Goal: Information Seeking & Learning: Learn about a topic

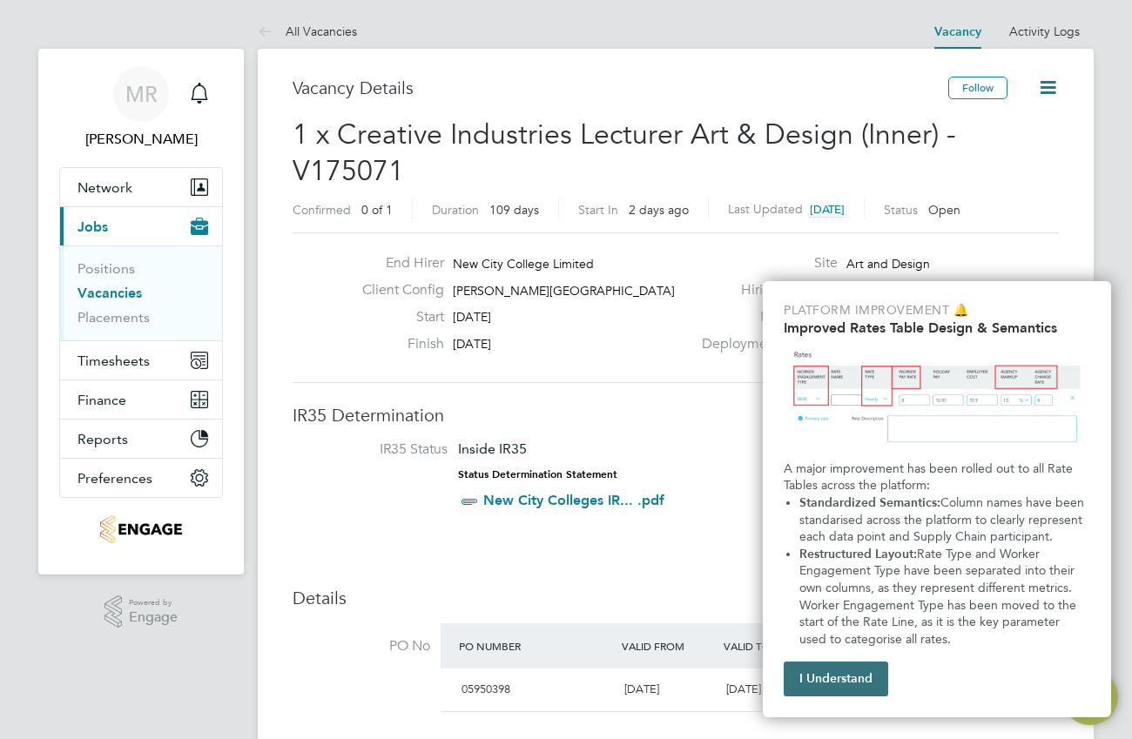
click at [828, 682] on button "I Understand" at bounding box center [836, 679] width 104 height 35
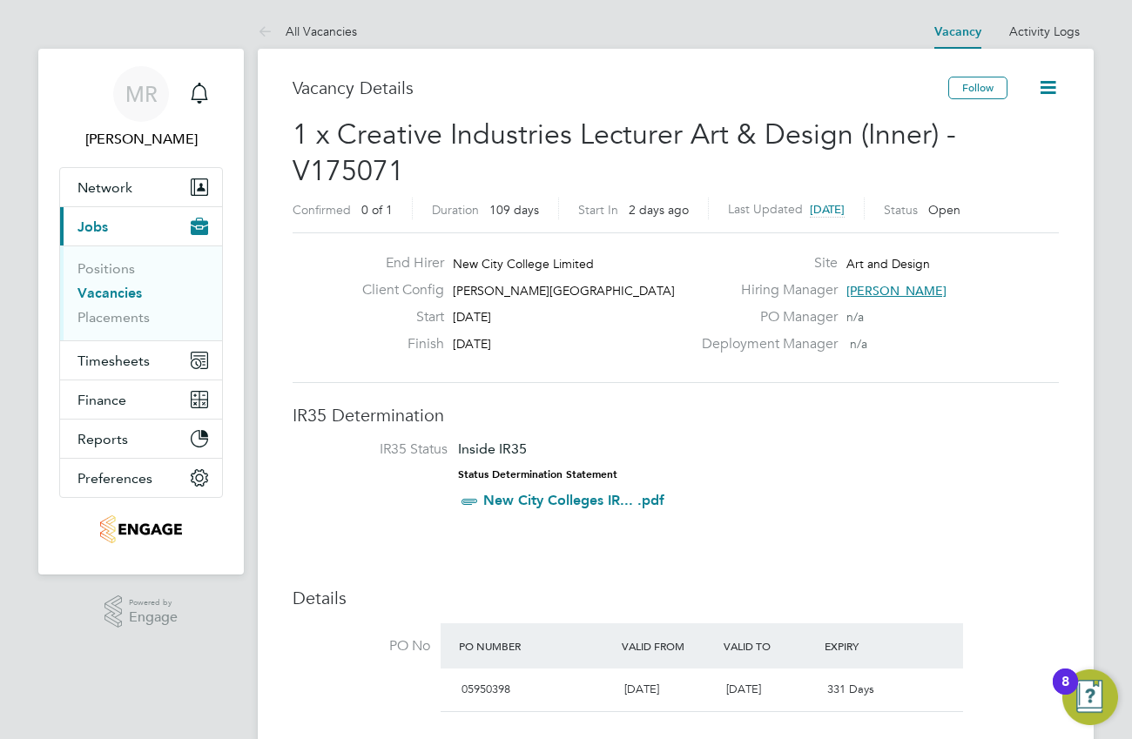
click at [105, 303] on li "Vacancies" at bounding box center [142, 297] width 131 height 24
click at [109, 297] on link "Vacancies" at bounding box center [109, 293] width 64 height 17
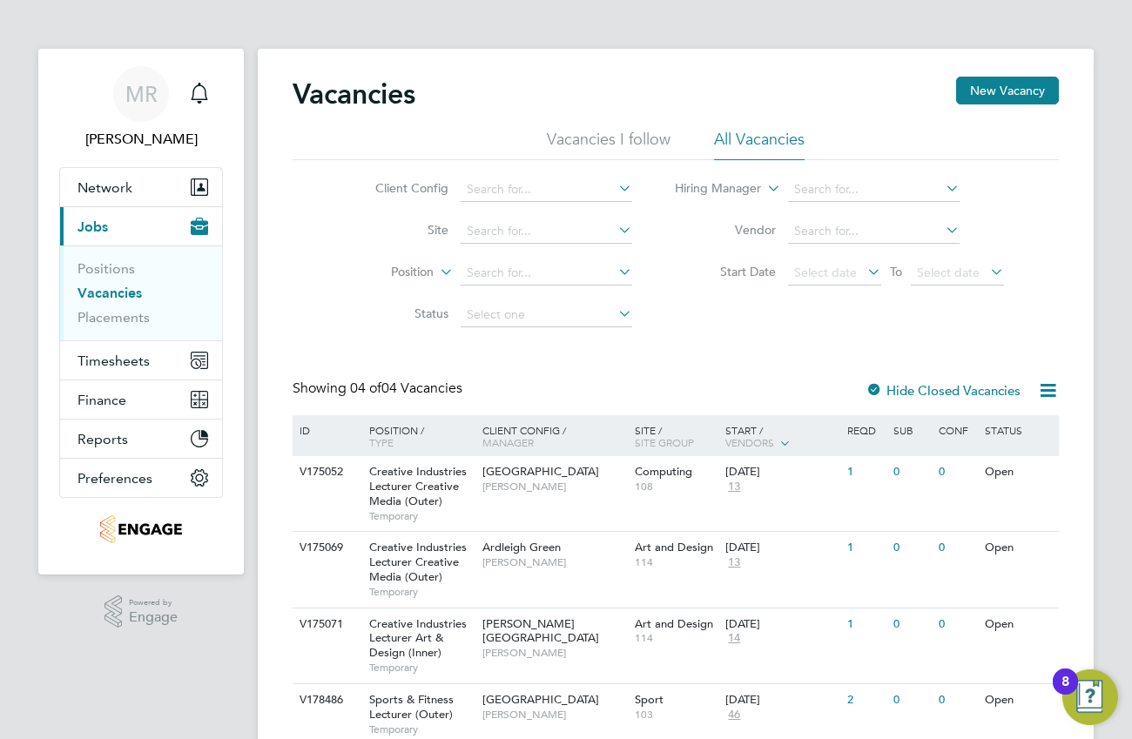
scroll to position [69, 0]
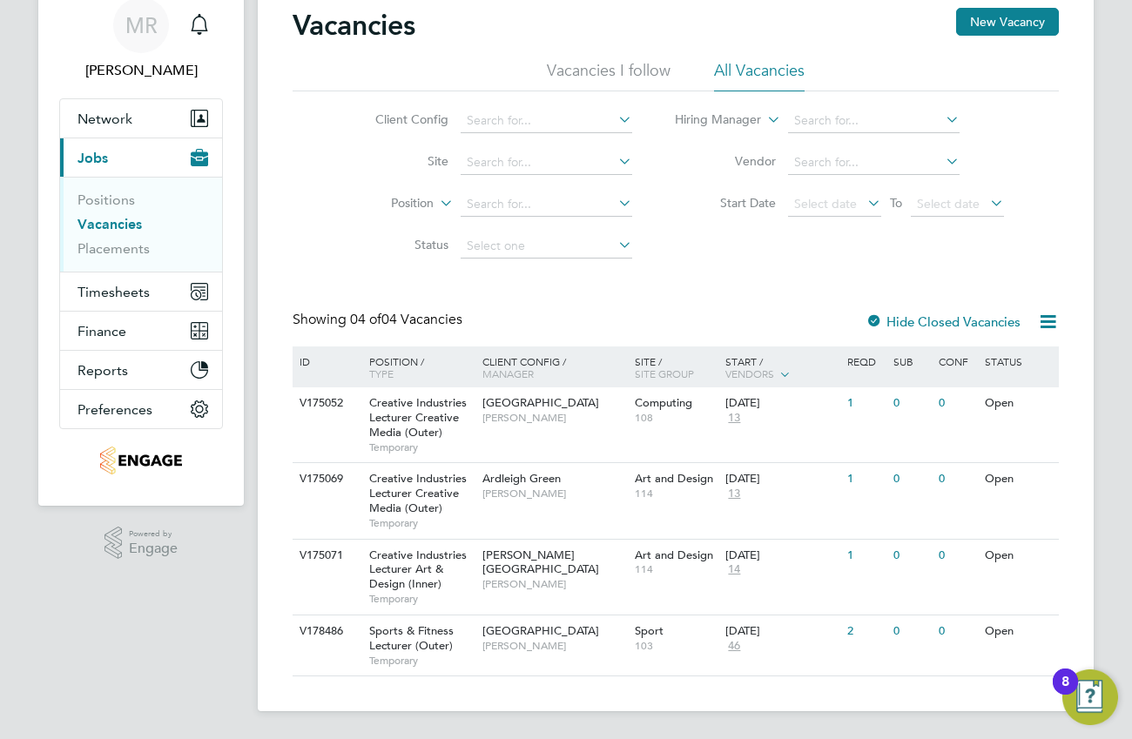
click at [942, 118] on icon at bounding box center [942, 119] width 0 height 24
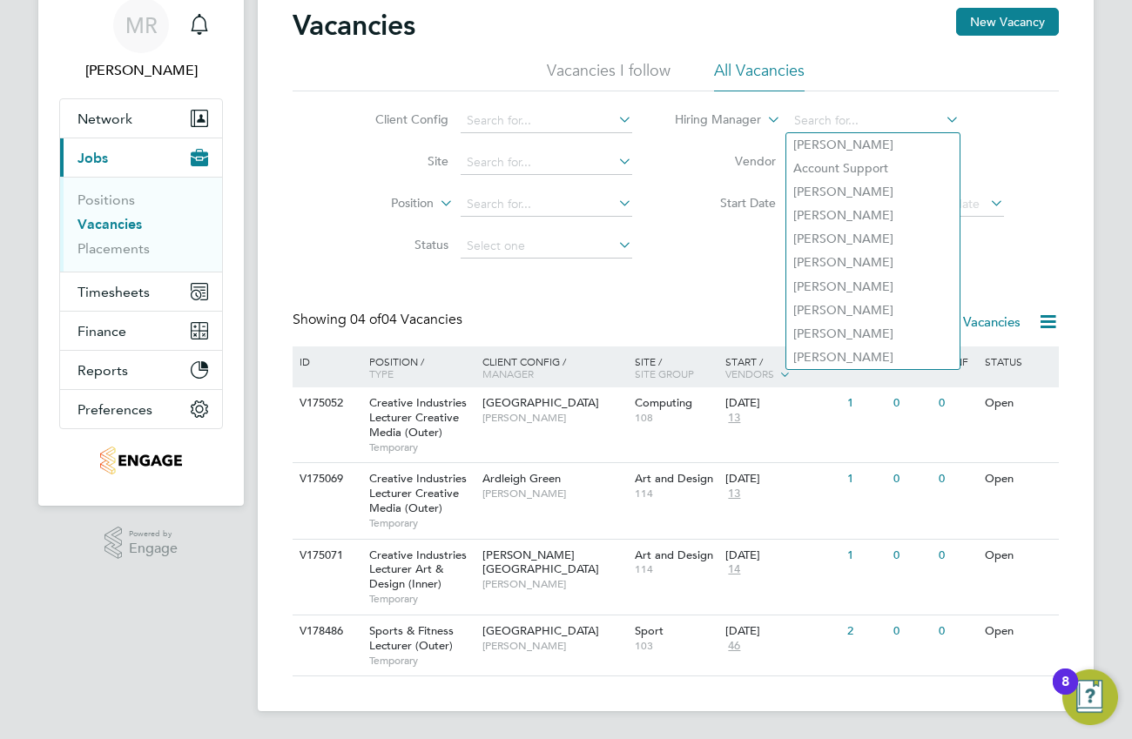
click at [684, 306] on div "Vacancies New Vacancy Vacancies I follow All Vacancies Client Config Site Posit…" at bounding box center [676, 342] width 766 height 669
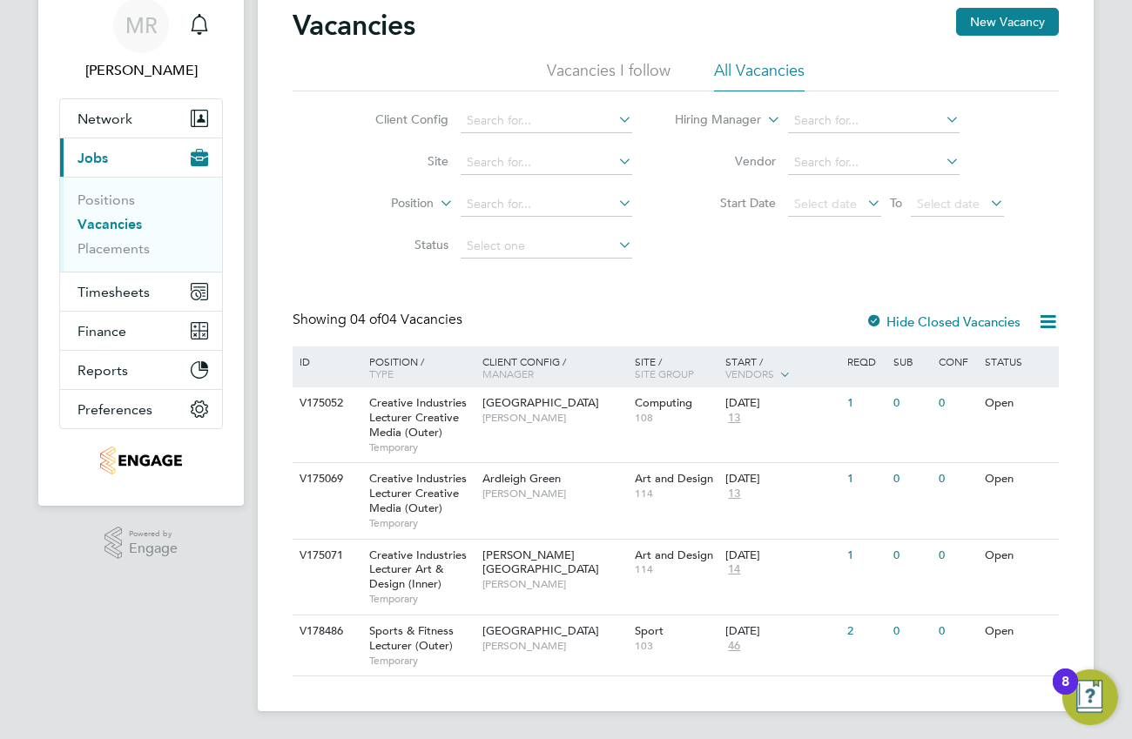
click at [615, 202] on icon at bounding box center [615, 203] width 0 height 24
click at [665, 192] on li "Start Date Select date To Select date" at bounding box center [840, 205] width 372 height 42
click at [611, 159] on input at bounding box center [547, 163] width 172 height 24
click at [675, 180] on li "Vendor" at bounding box center [840, 163] width 372 height 42
click at [615, 248] on icon at bounding box center [615, 244] width 0 height 24
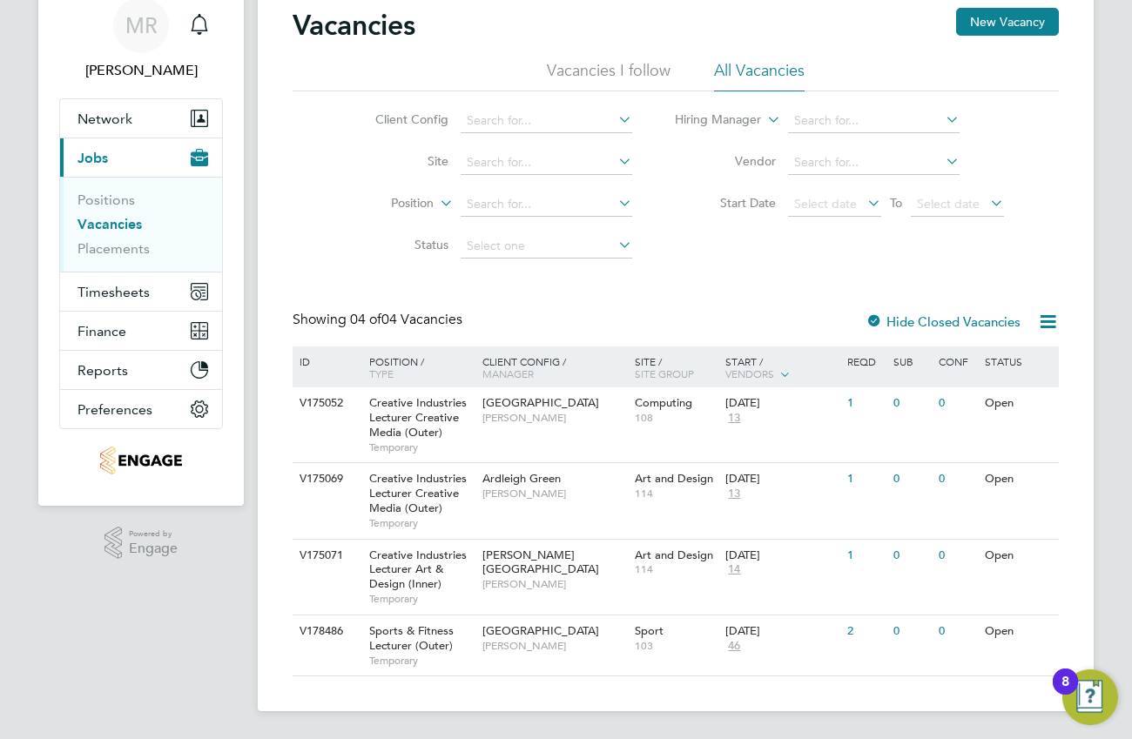
click at [877, 320] on div at bounding box center [873, 322] width 17 height 17
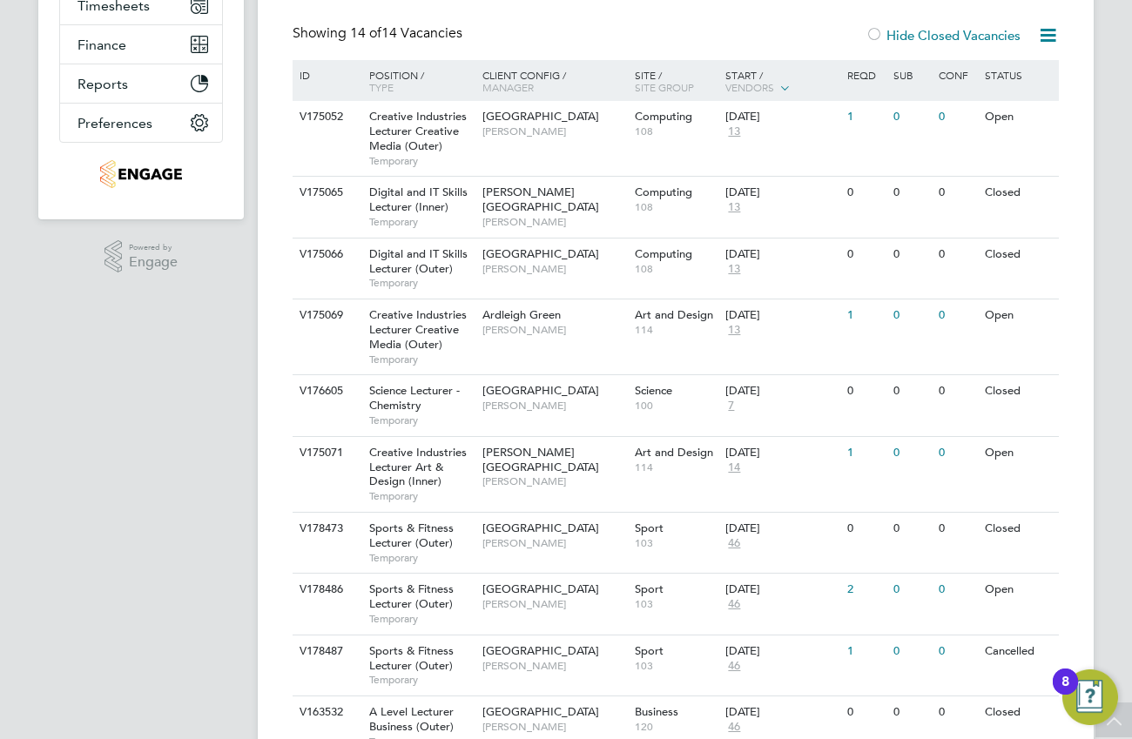
scroll to position [89, 0]
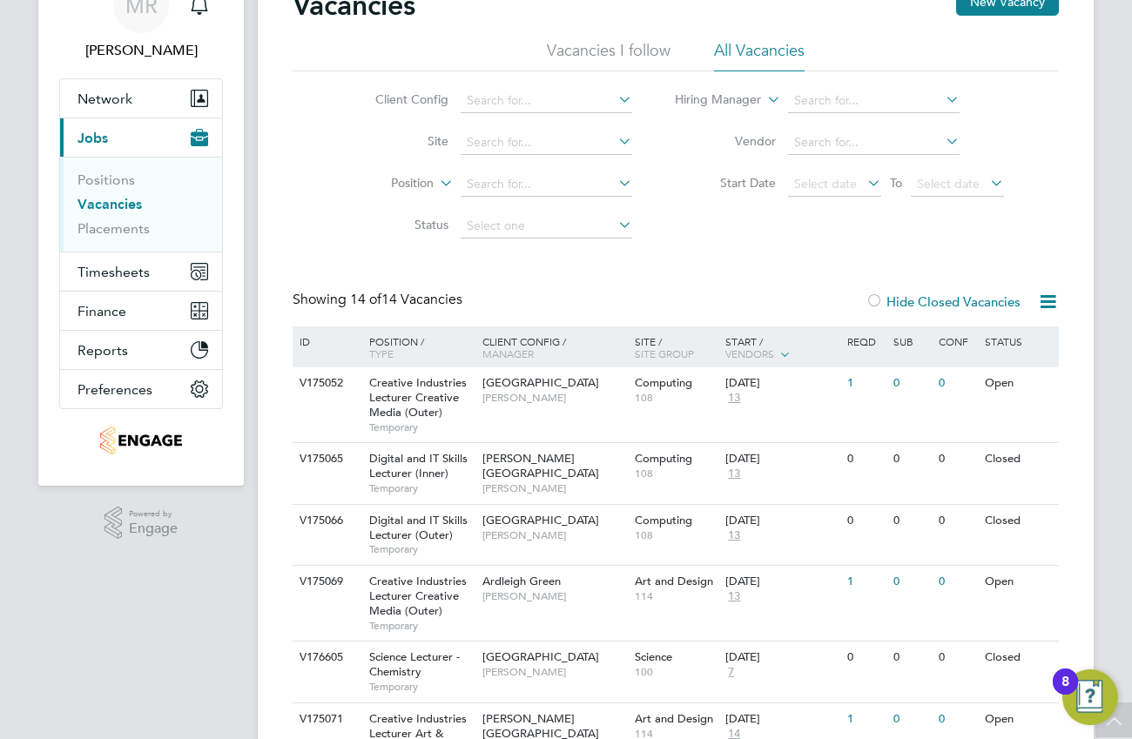
click at [615, 139] on icon at bounding box center [615, 141] width 0 height 24
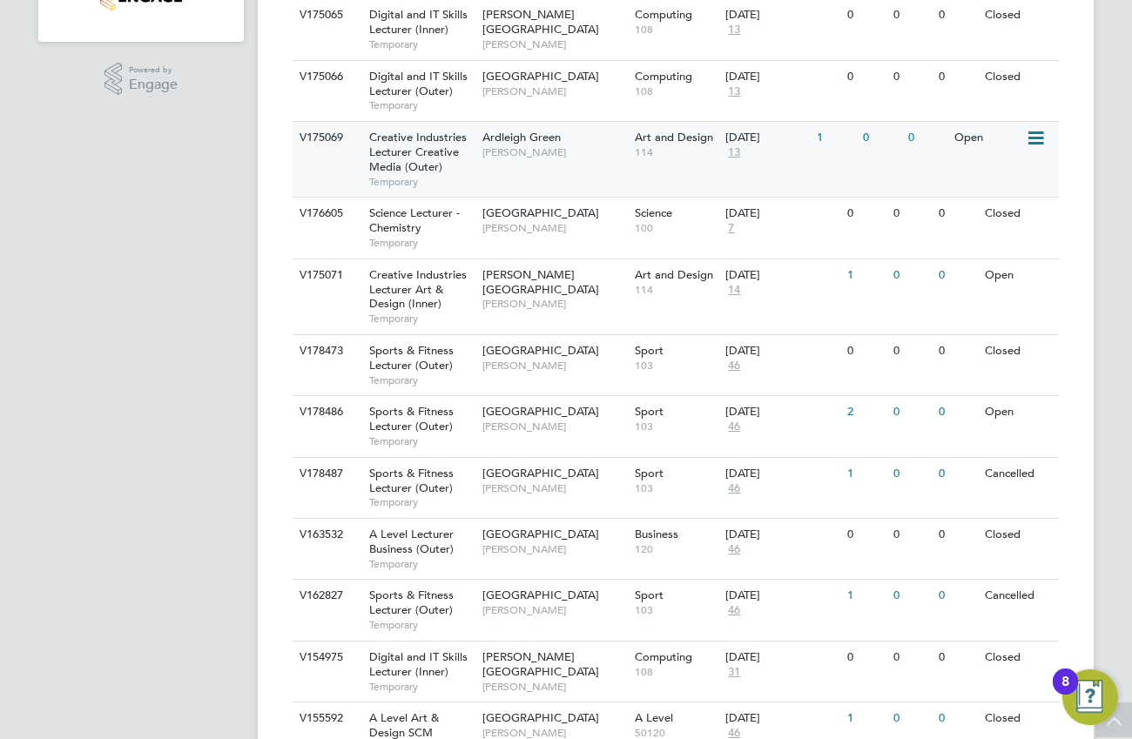
scroll to position [178, 0]
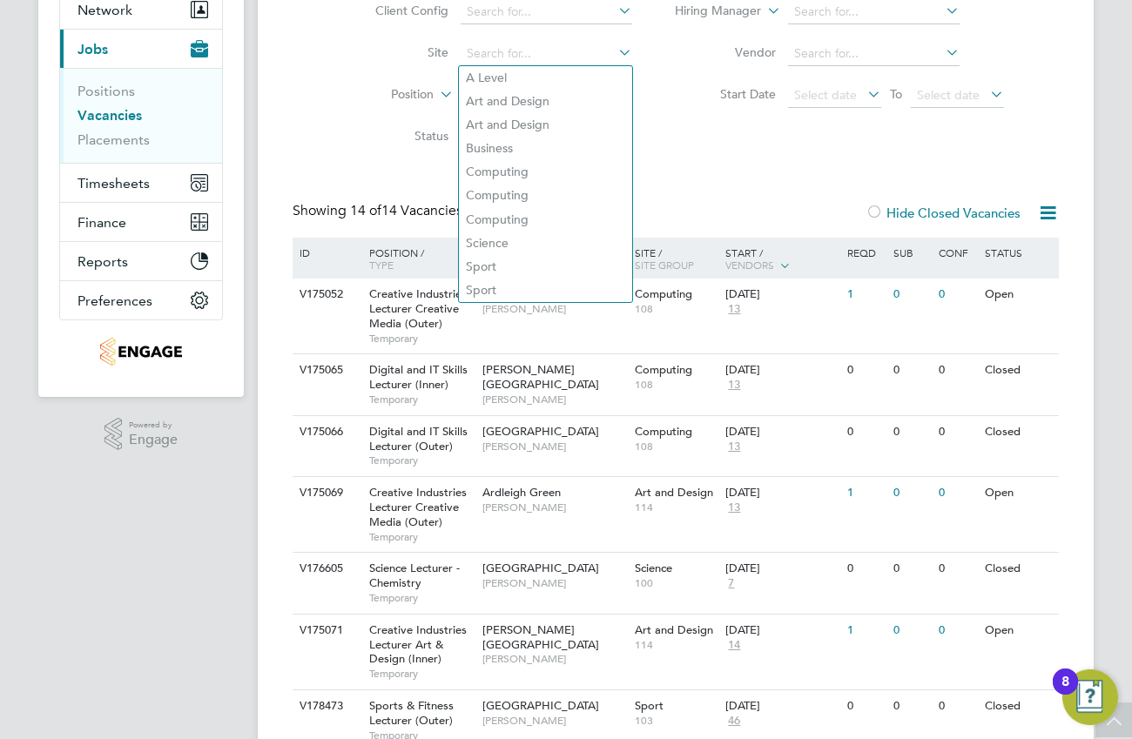
click at [762, 173] on div "Vacancies New Vacancy Vacancies I follow All Vacancies Client Config Site Posit…" at bounding box center [676, 533] width 766 height 1268
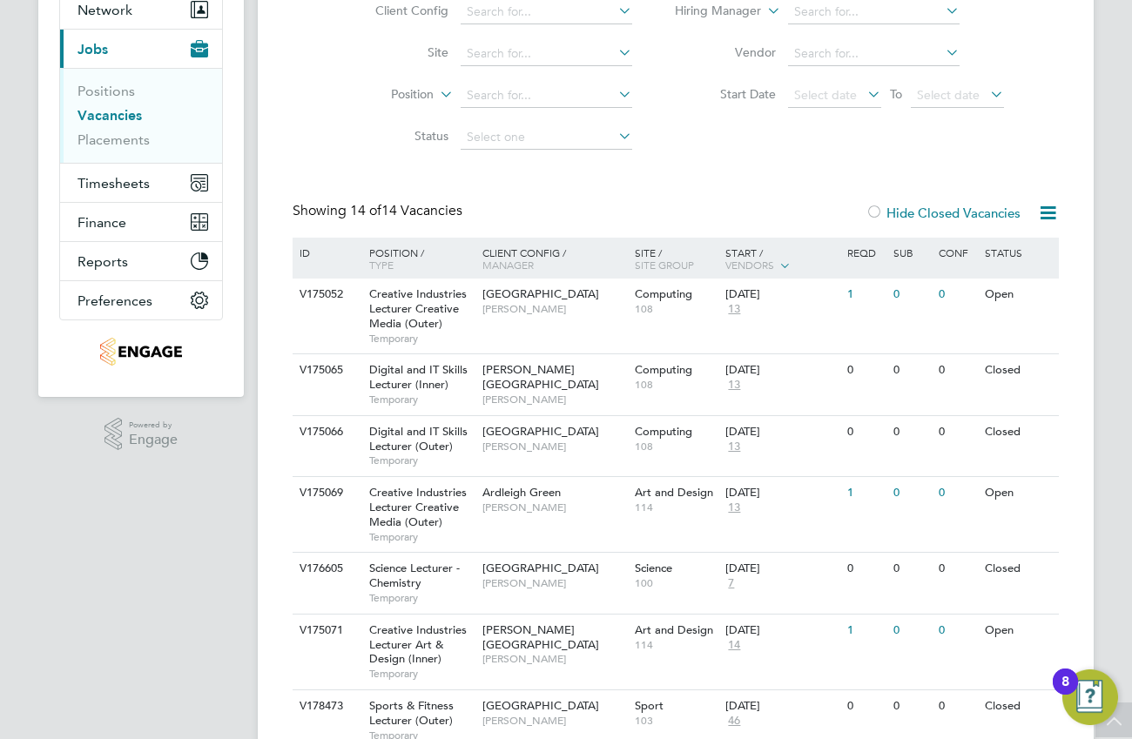
click at [942, 16] on icon at bounding box center [942, 10] width 0 height 24
click at [1047, 165] on div "Vacancies New Vacancy Vacancies I follow All Vacancies Client Config Site Posit…" at bounding box center [676, 533] width 766 height 1268
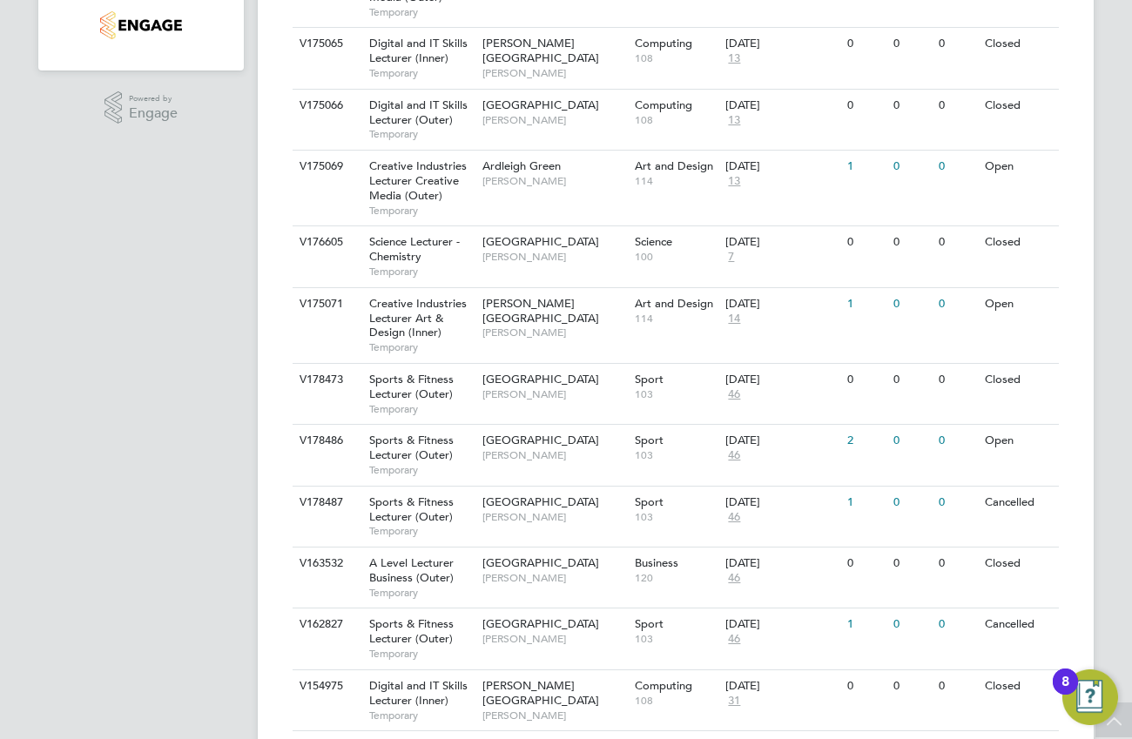
scroll to position [415, 0]
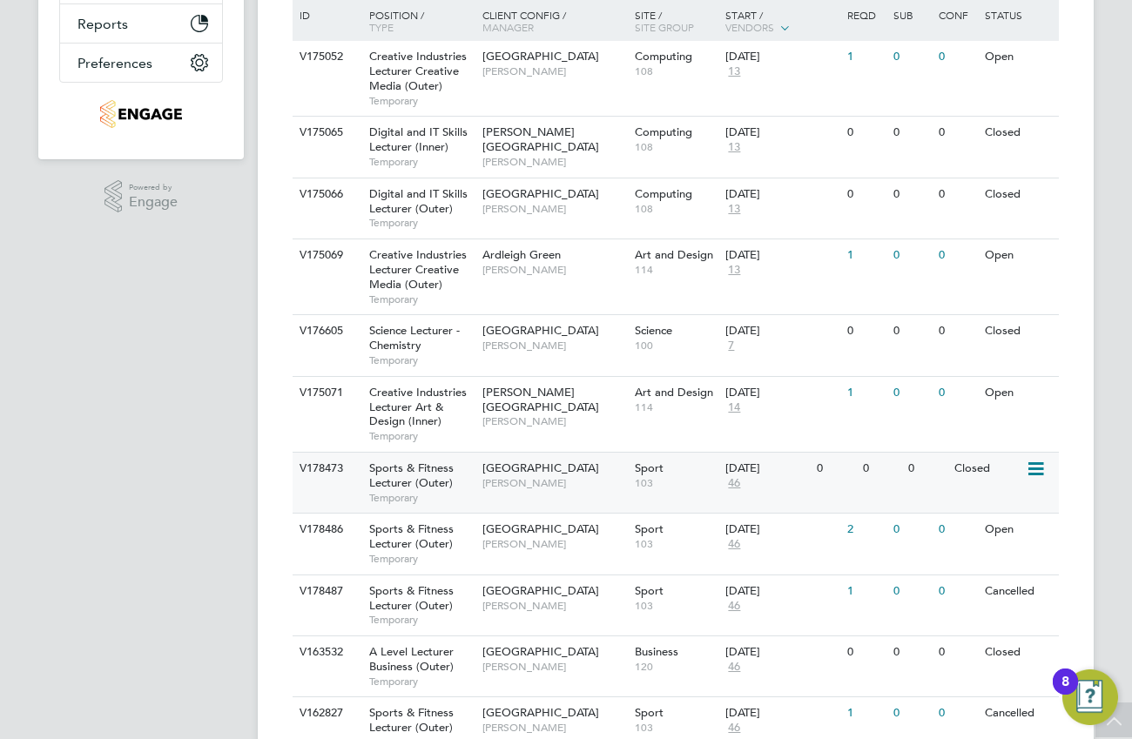
click at [531, 482] on span "[PERSON_NAME]" at bounding box center [554, 483] width 144 height 14
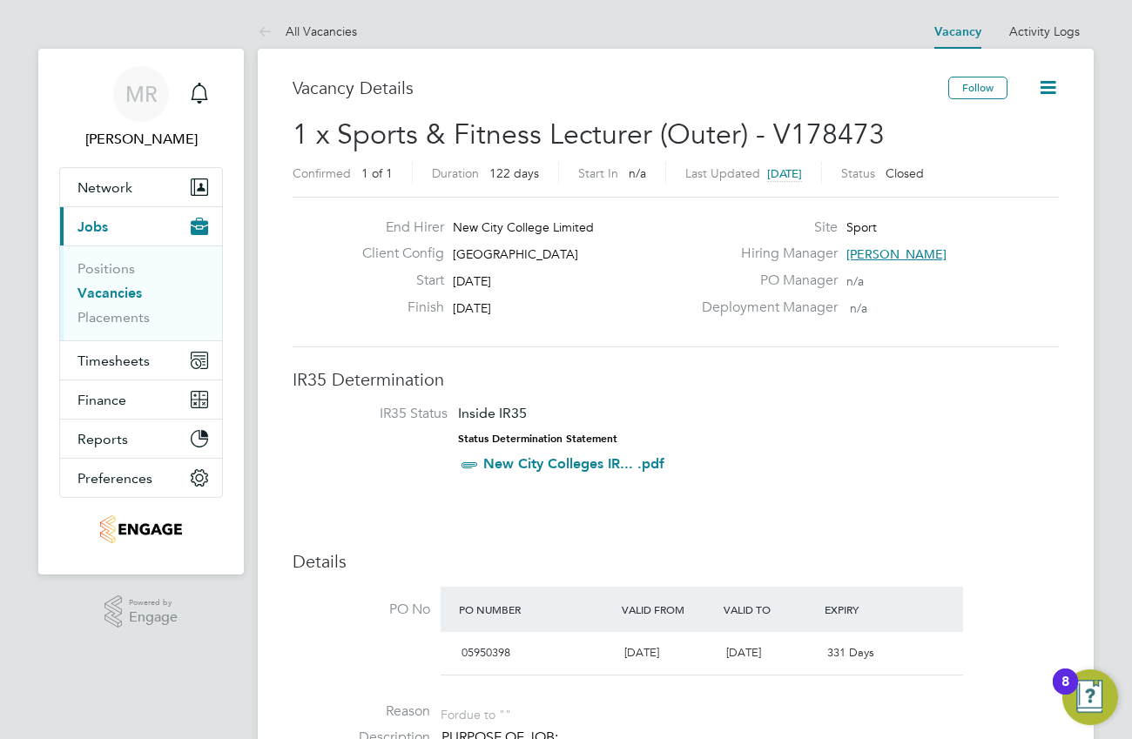
drag, startPoint x: 921, startPoint y: 259, endPoint x: 855, endPoint y: 254, distance: 66.3
click at [855, 254] on div "Hiring Manager Kane White" at bounding box center [878, 258] width 374 height 27
click at [125, 187] on span "Network" at bounding box center [104, 187] width 55 height 17
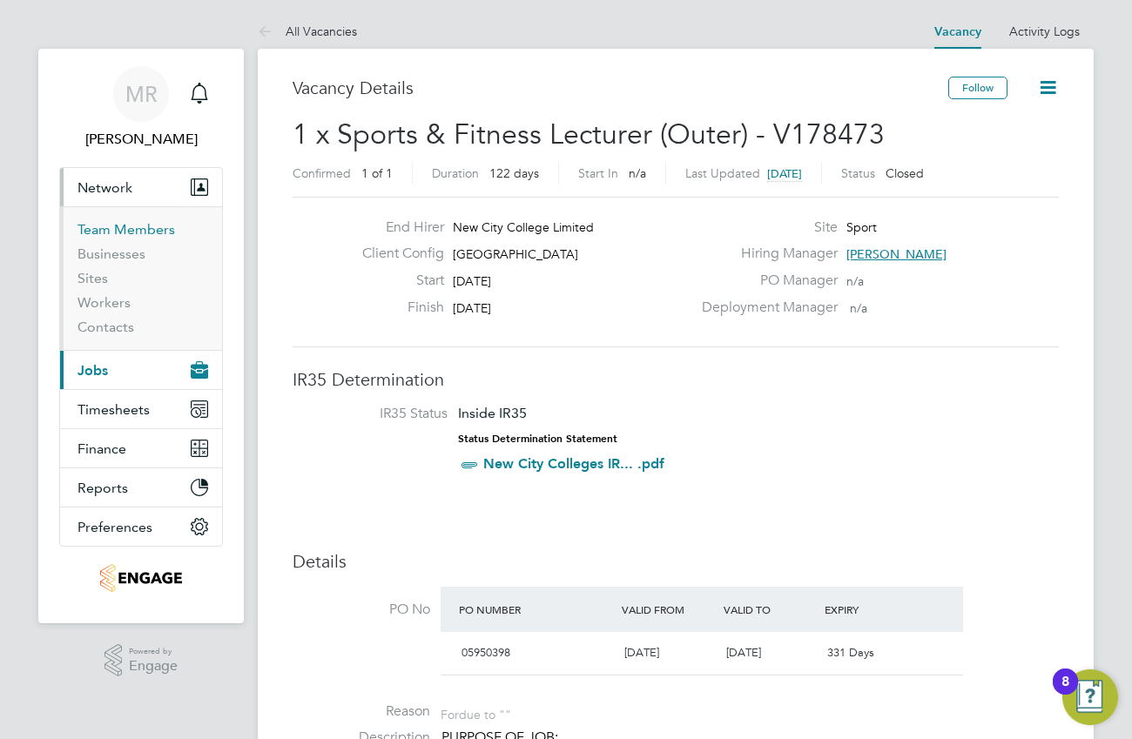
click at [141, 232] on link "Team Members" at bounding box center [126, 229] width 98 height 17
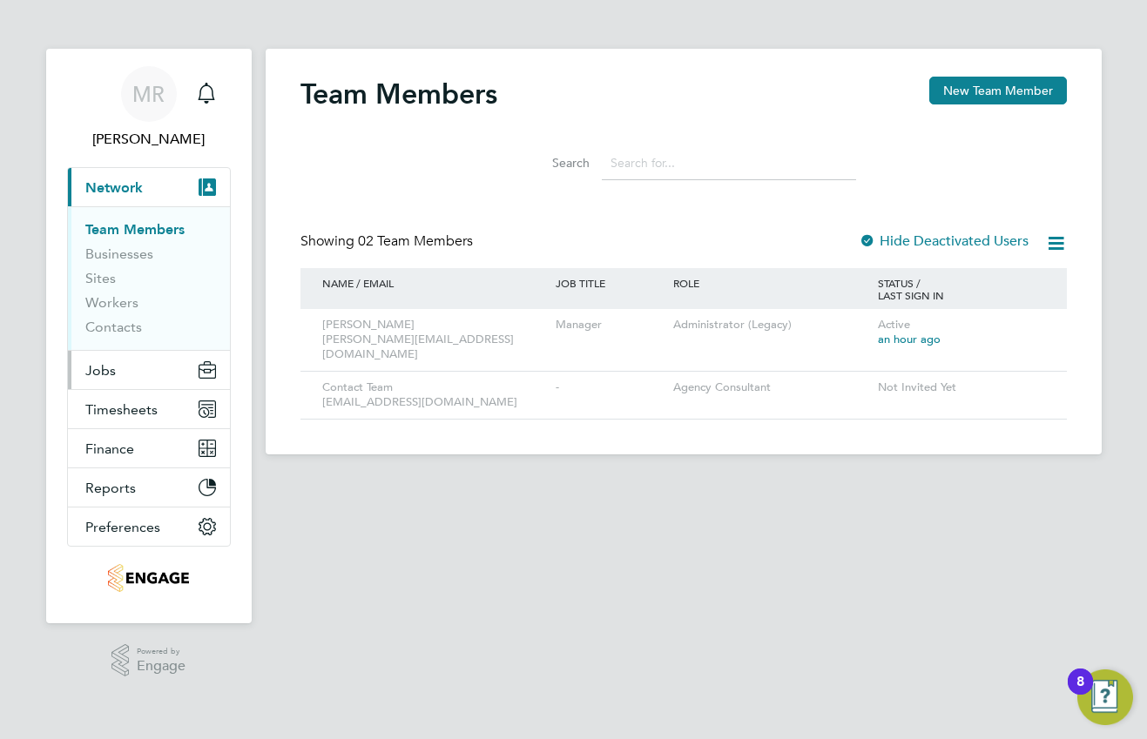
click at [92, 373] on span "Jobs" at bounding box center [100, 370] width 30 height 17
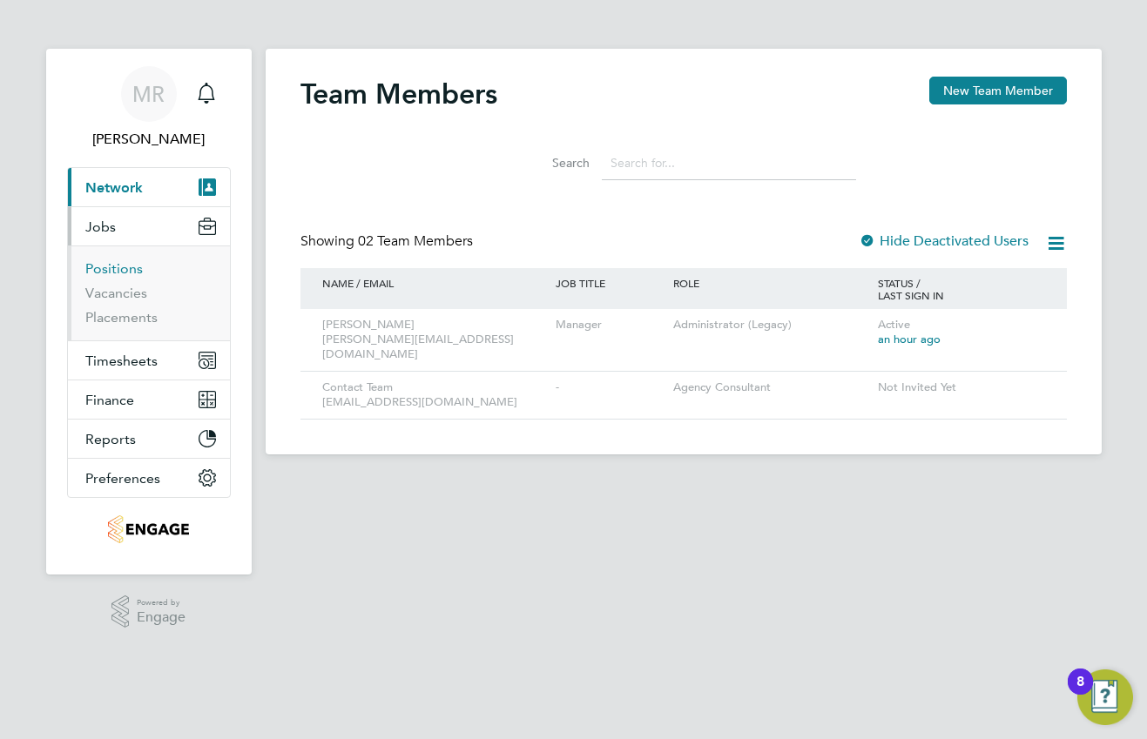
click at [120, 266] on link "Positions" at bounding box center [113, 268] width 57 height 17
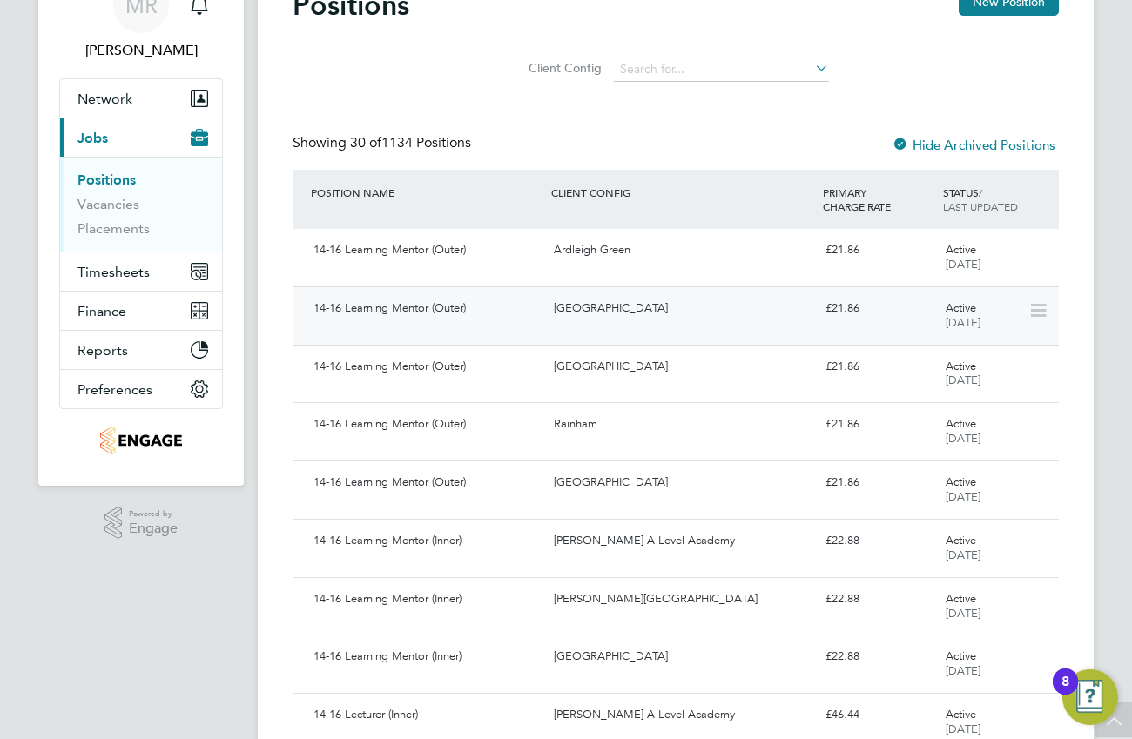
scroll to position [266, 0]
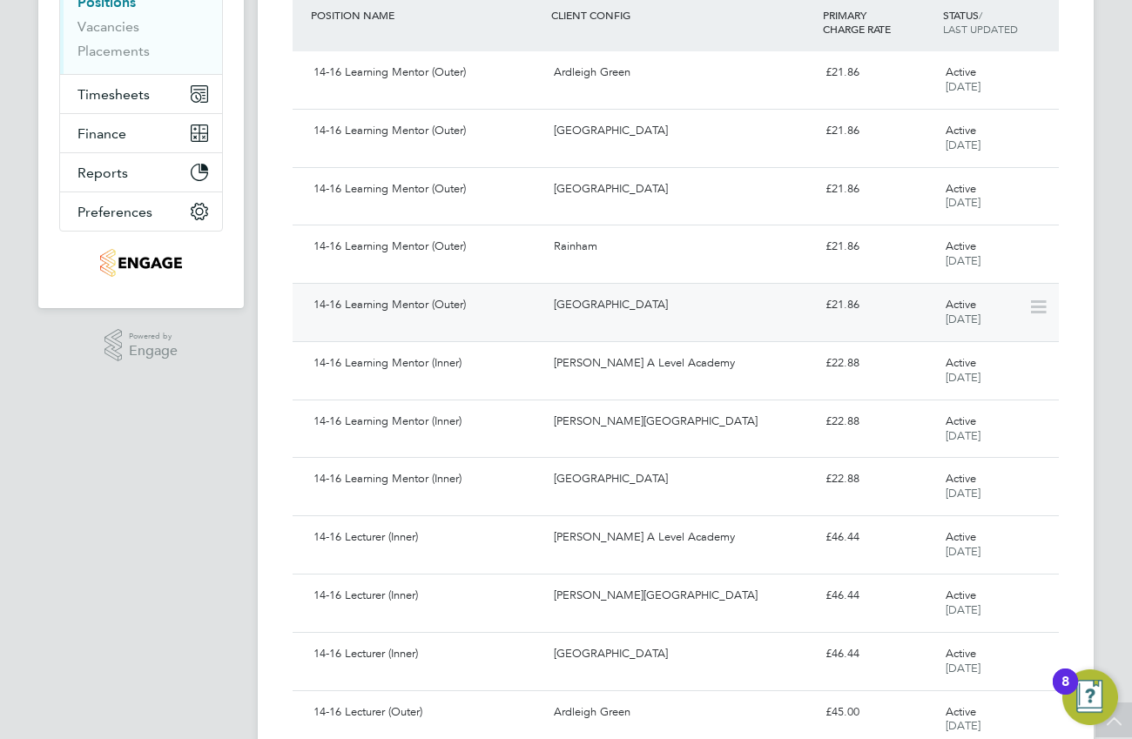
click at [645, 297] on div "[GEOGRAPHIC_DATA]" at bounding box center [682, 305] width 271 height 29
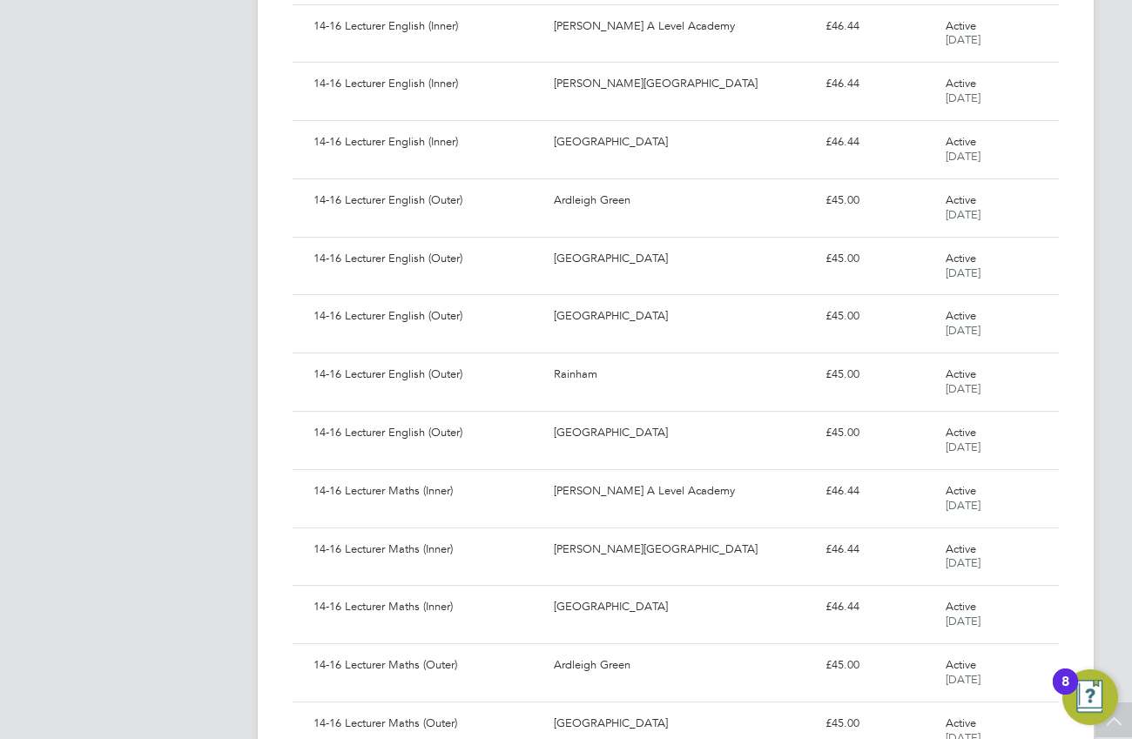
scroll to position [1438, 0]
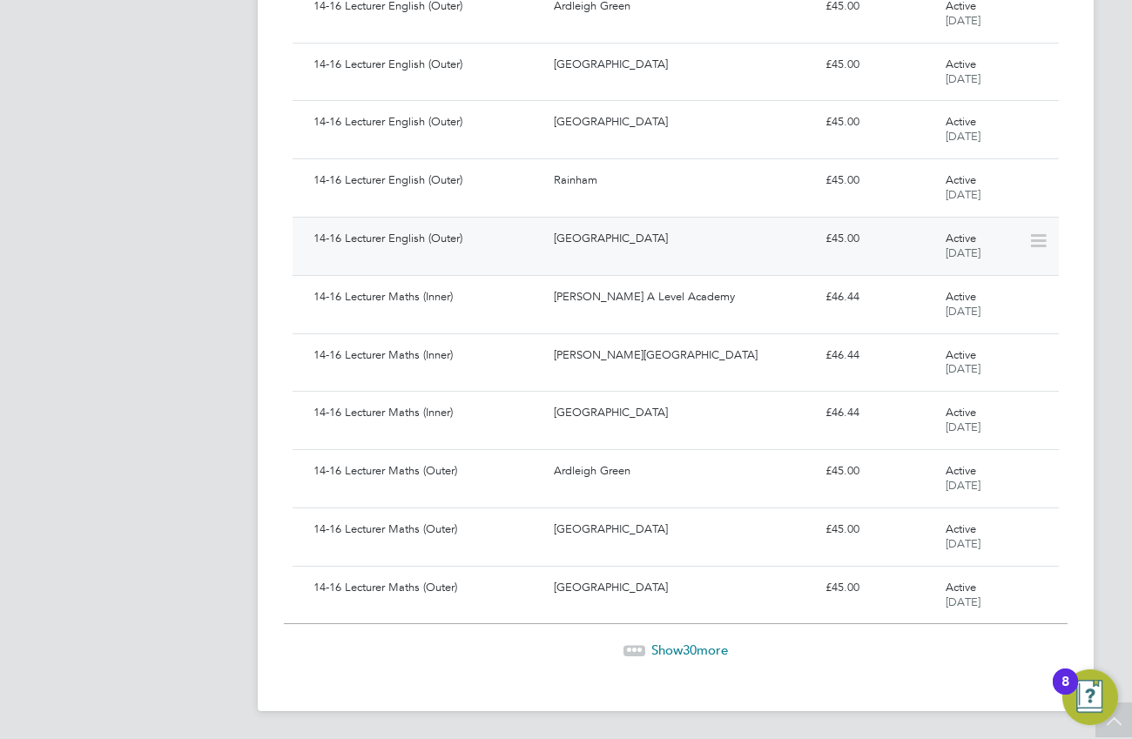
click at [460, 235] on div "14-16 Lecturer English (Outer)" at bounding box center [426, 239] width 240 height 29
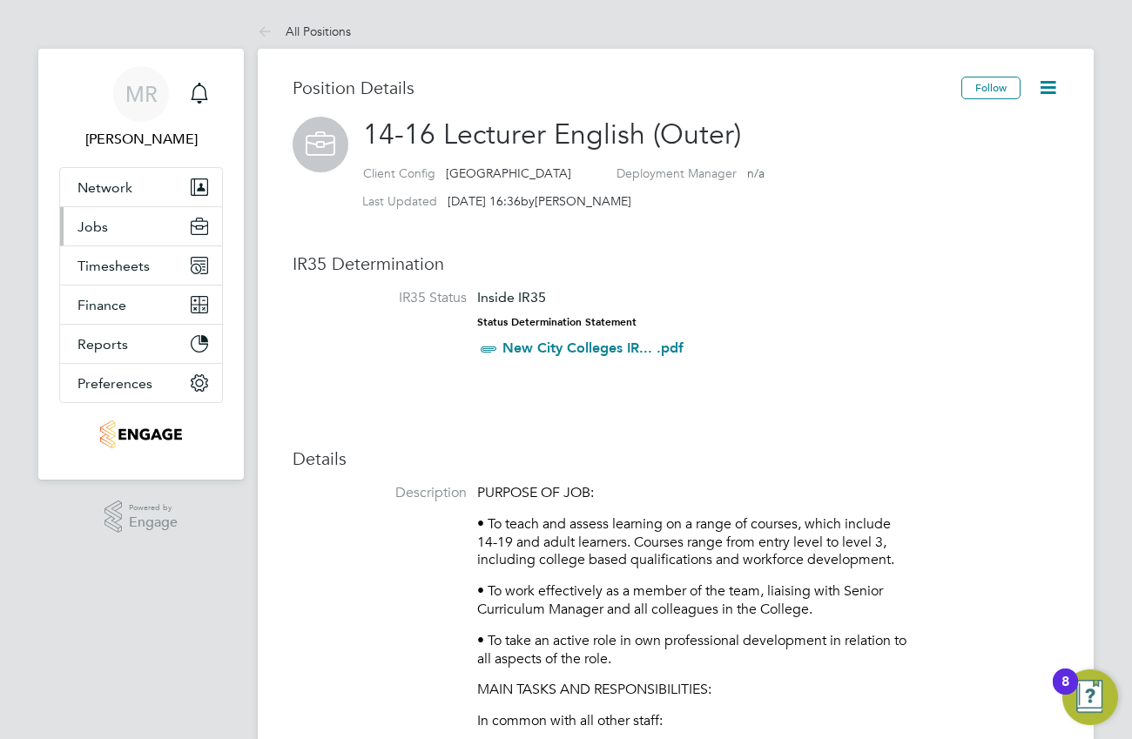
click at [128, 232] on button "Jobs" at bounding box center [141, 226] width 162 height 38
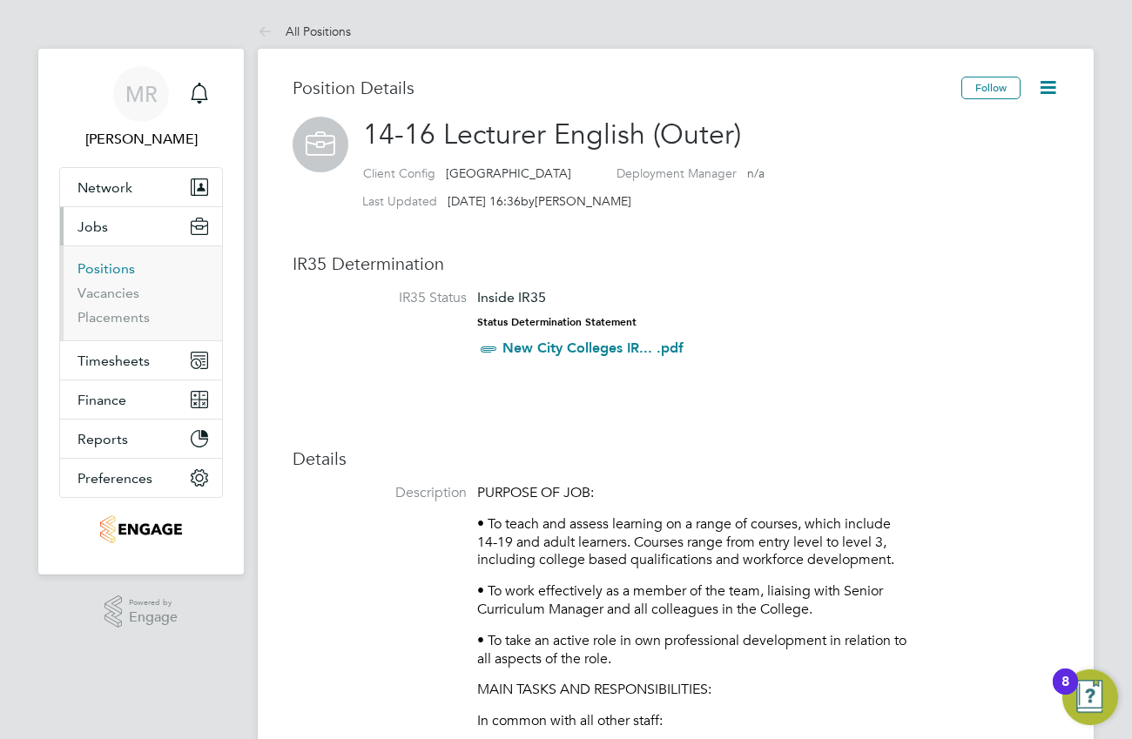
click at [100, 269] on link "Positions" at bounding box center [105, 268] width 57 height 17
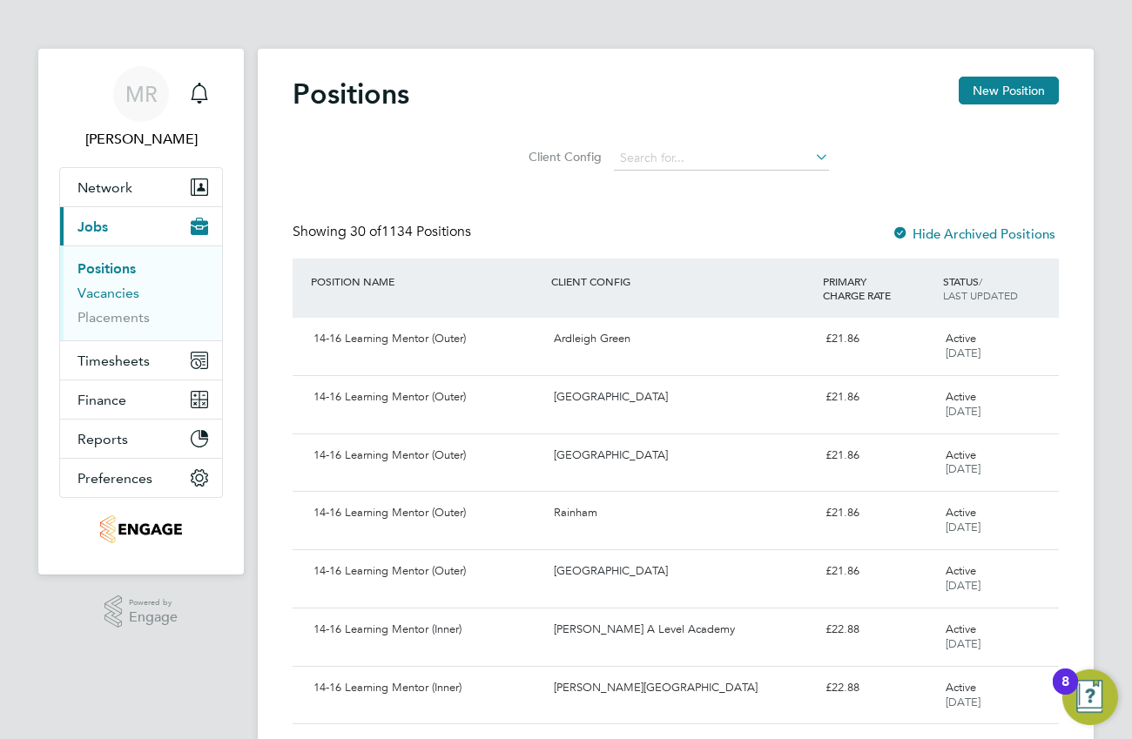
click at [99, 294] on link "Vacancies" at bounding box center [108, 293] width 62 height 17
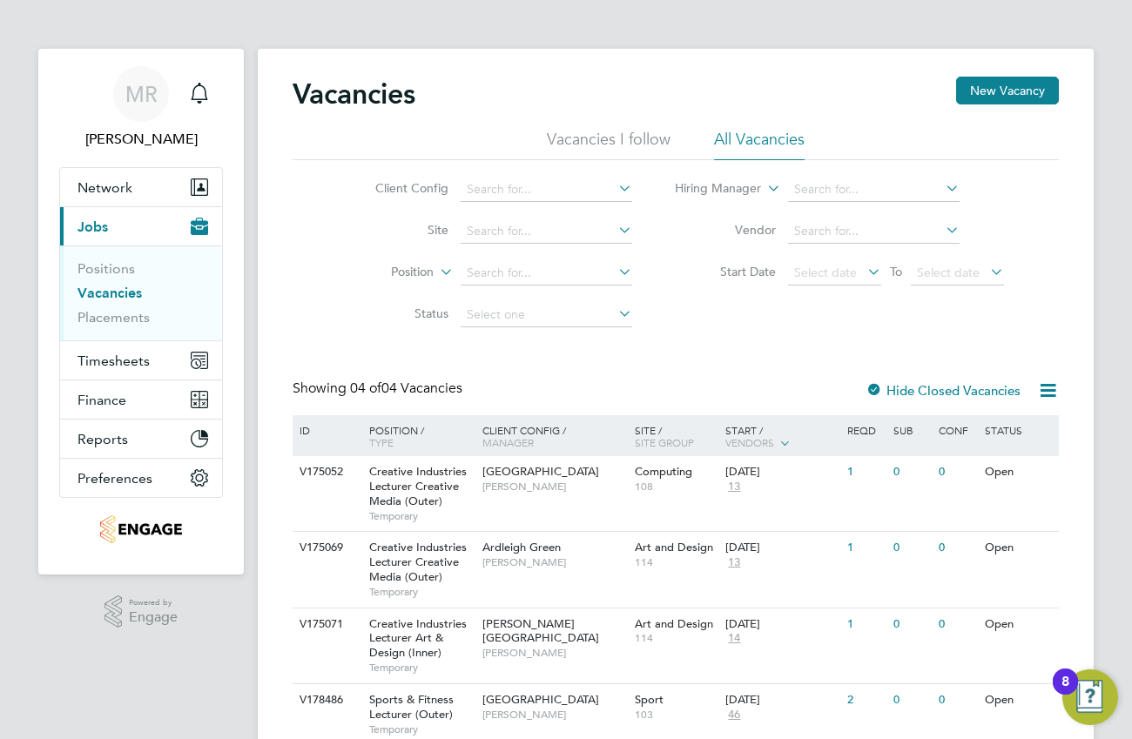
scroll to position [69, 0]
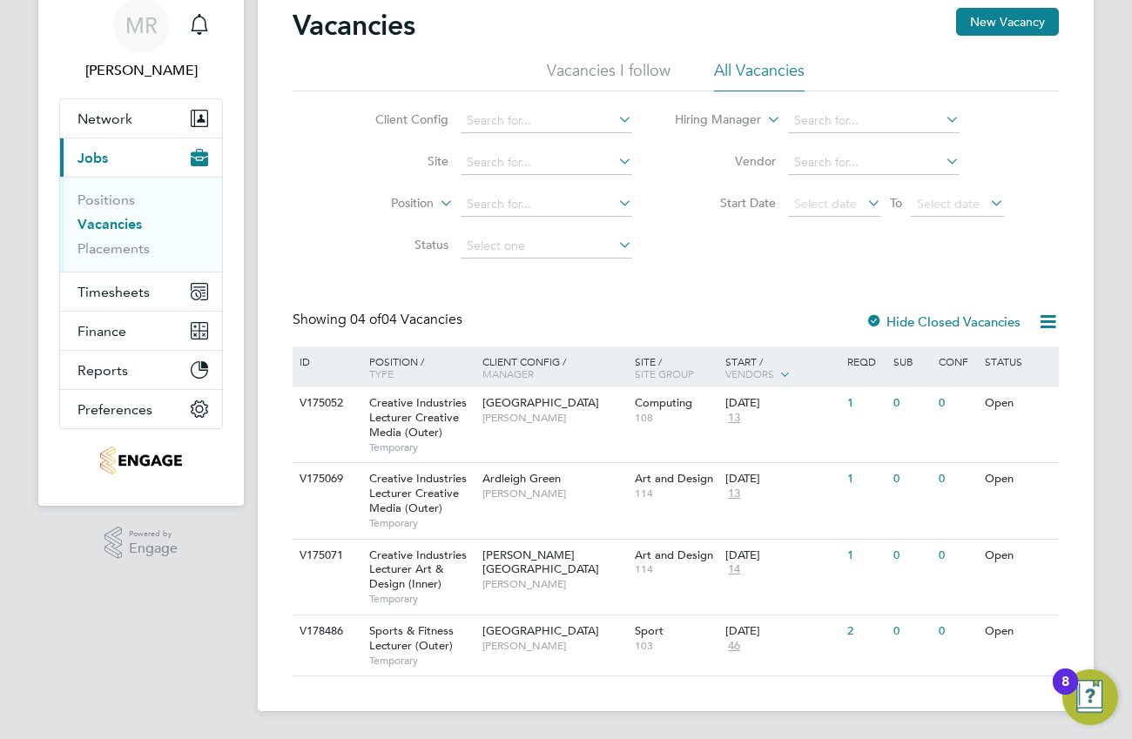
click at [871, 319] on div at bounding box center [873, 322] width 17 height 17
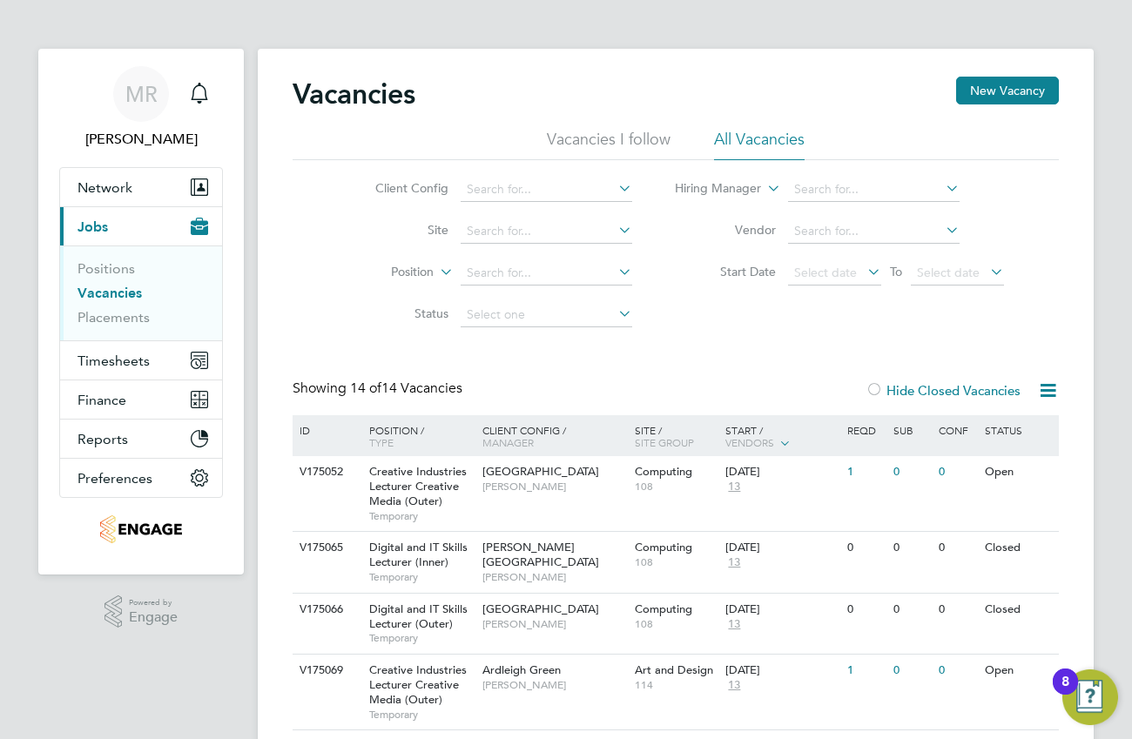
click at [961, 188] on li "Hiring Manager" at bounding box center [840, 190] width 372 height 42
click at [942, 189] on icon at bounding box center [942, 188] width 0 height 24
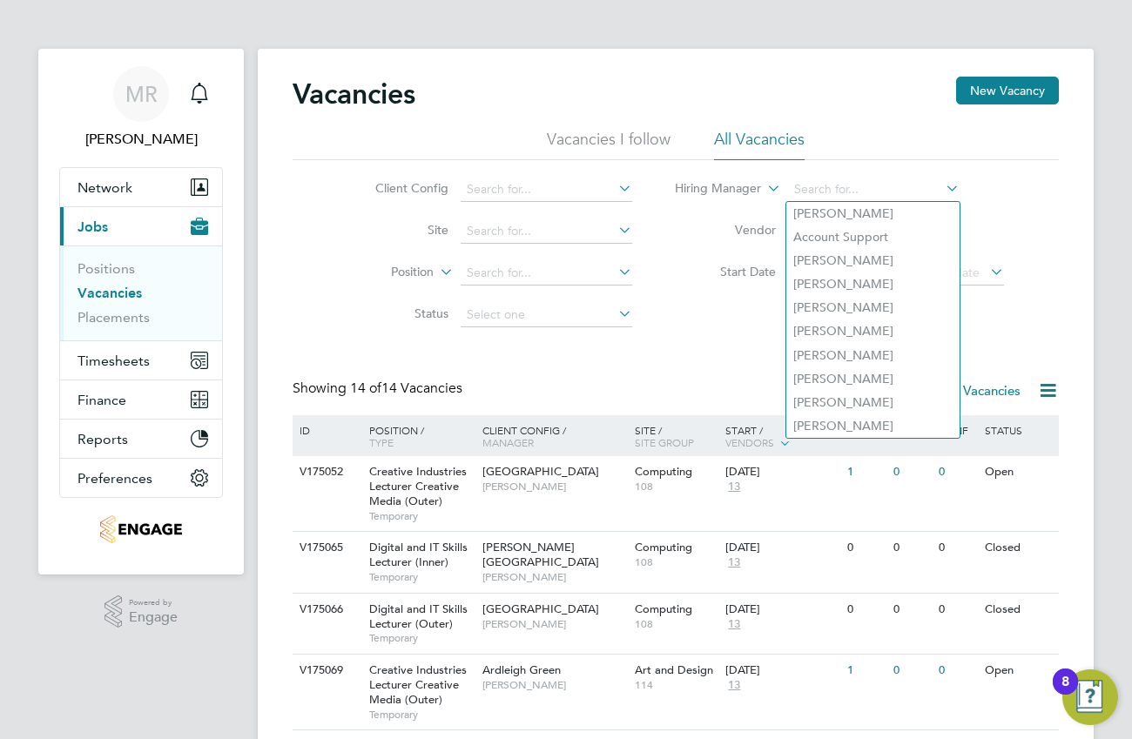
click at [764, 192] on icon at bounding box center [764, 184] width 0 height 16
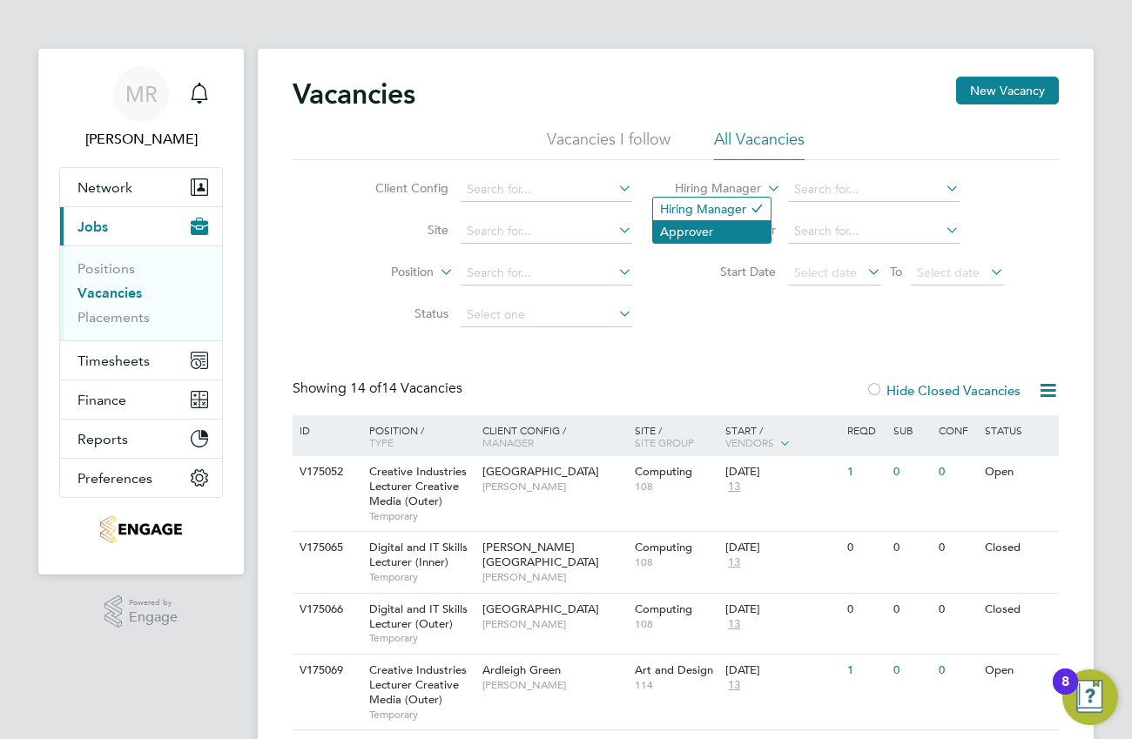
click at [716, 227] on li "Approver" at bounding box center [712, 231] width 118 height 23
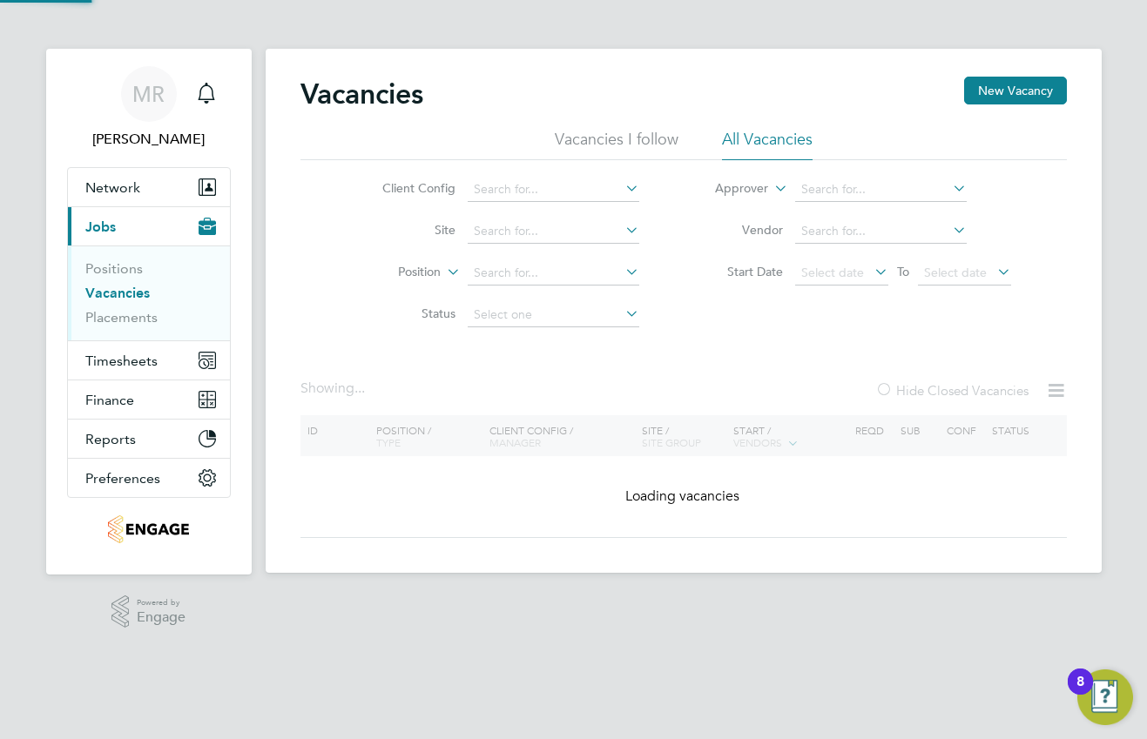
click at [949, 186] on icon at bounding box center [949, 188] width 0 height 24
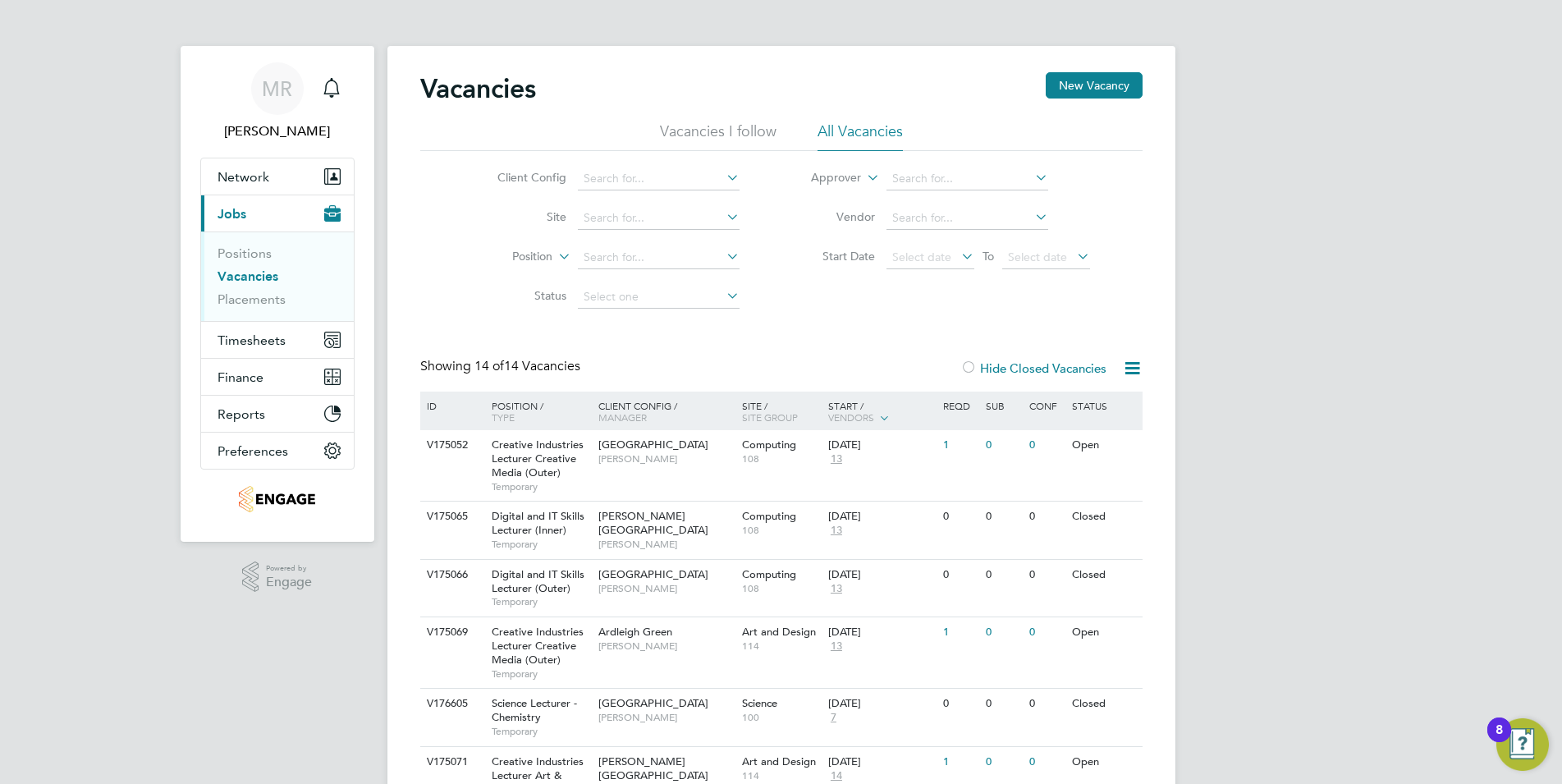
click at [969, 238] on li "[PERSON_NAME]" at bounding box center [967, 246] width 163 height 23
type input "[PERSON_NAME]"
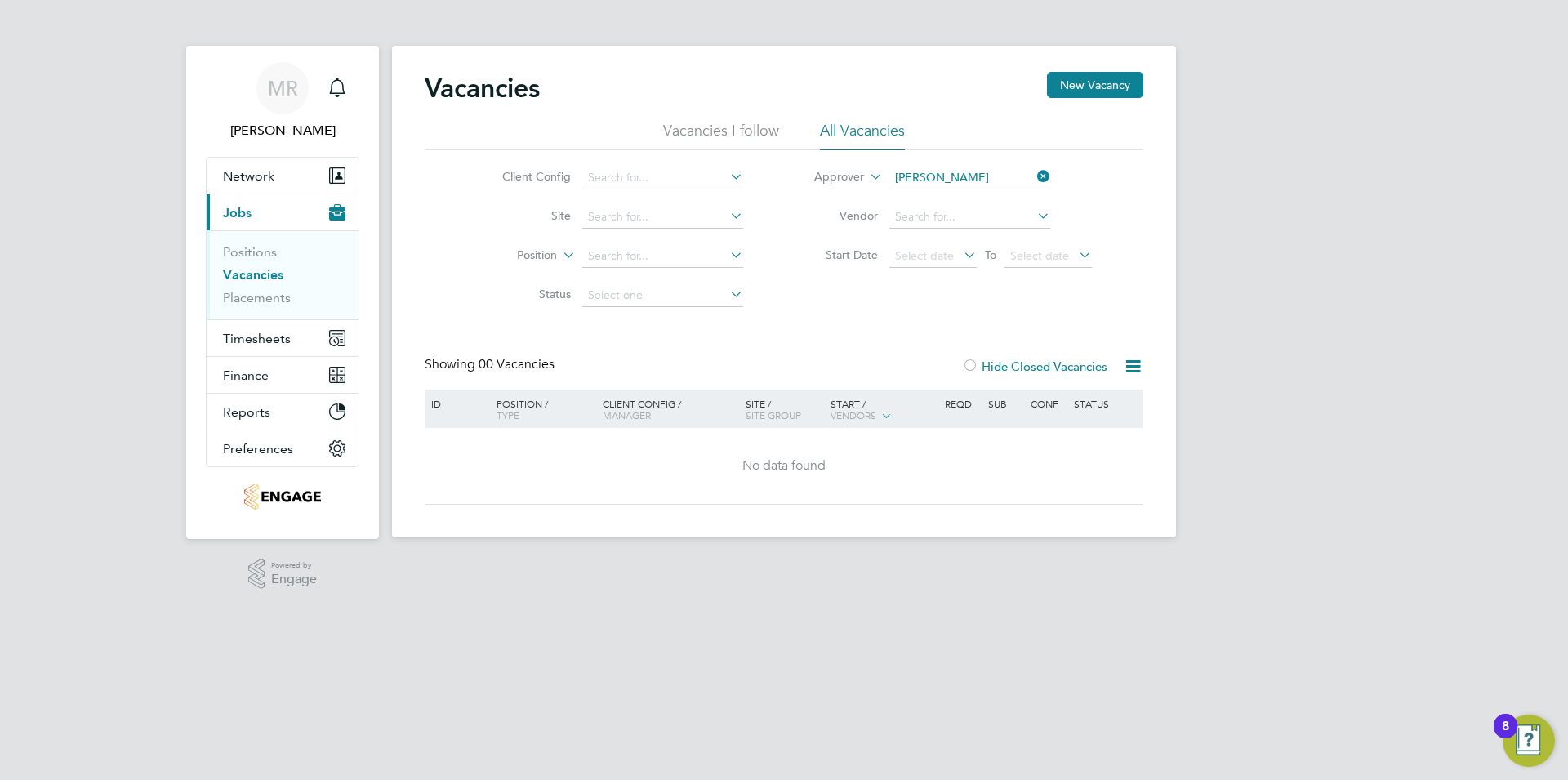
click at [867, 173] on icon at bounding box center [867, 172] width 0 height 15
click at [835, 193] on li "Hiring Manager" at bounding box center [813, 196] width 101 height 22
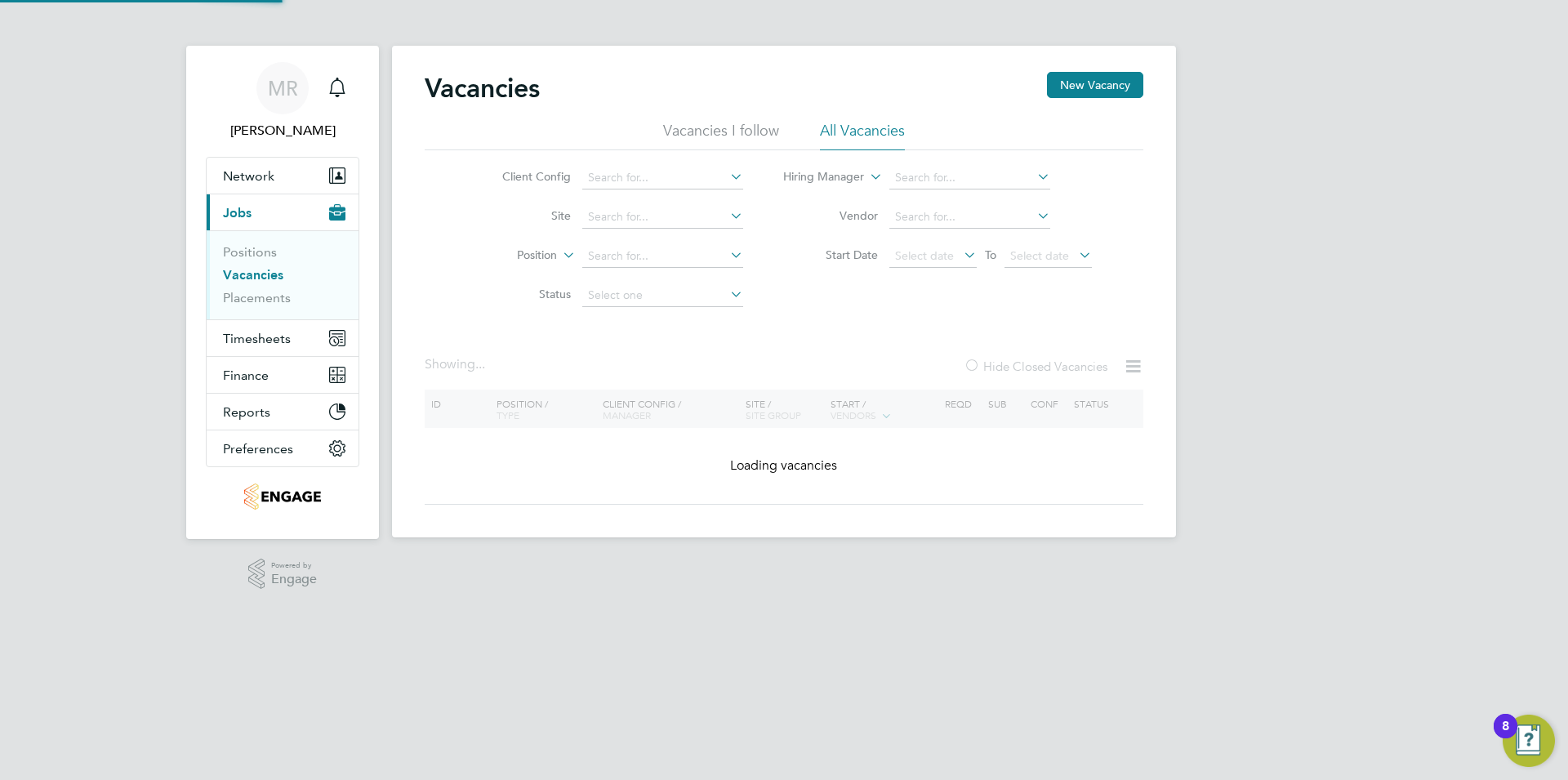
click at [1031, 181] on input at bounding box center [970, 178] width 161 height 22
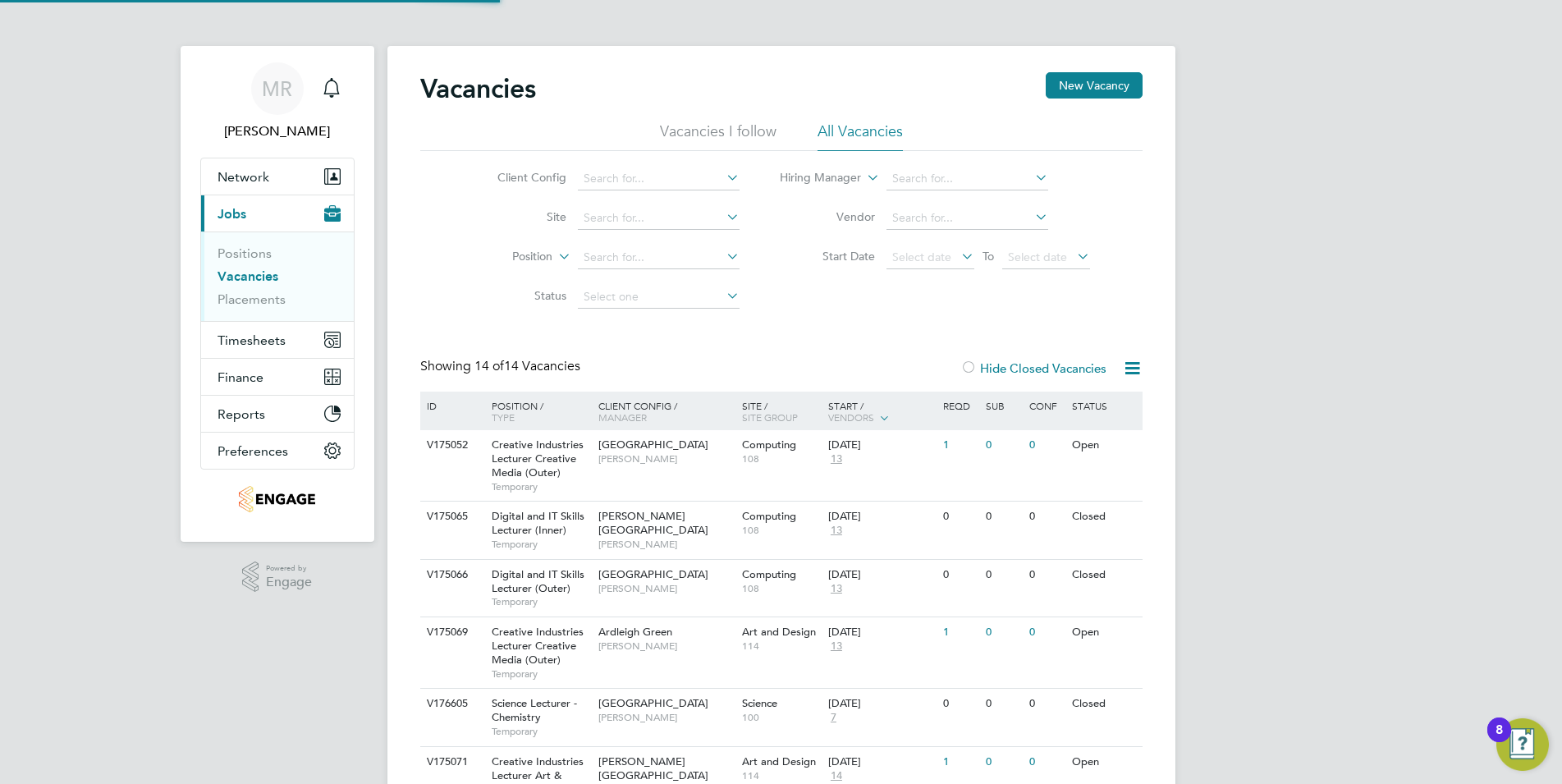
click at [1031, 178] on icon at bounding box center [1031, 177] width 0 height 23
click at [1066, 213] on li "Vendor" at bounding box center [935, 219] width 351 height 40
click at [1031, 219] on icon at bounding box center [1031, 217] width 0 height 23
click at [1066, 219] on div "Client Config Site Position Status Hiring Manager Vendor Start Date Select date…" at bounding box center [781, 234] width 722 height 166
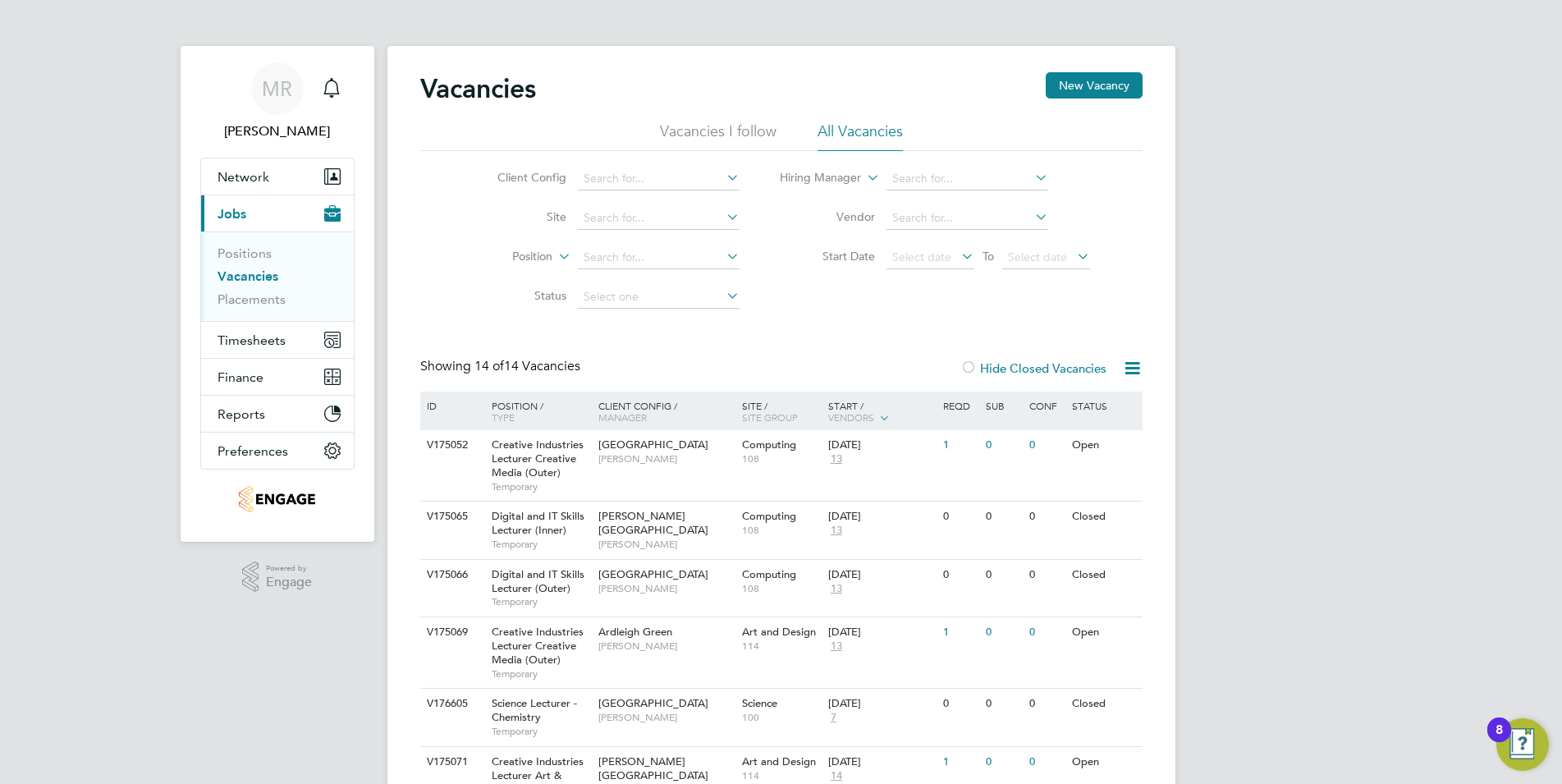
click at [742, 257] on li "Position" at bounding box center [605, 258] width 308 height 40
click at [723, 255] on icon at bounding box center [723, 255] width 0 height 23
click at [723, 219] on icon at bounding box center [723, 217] width 0 height 23
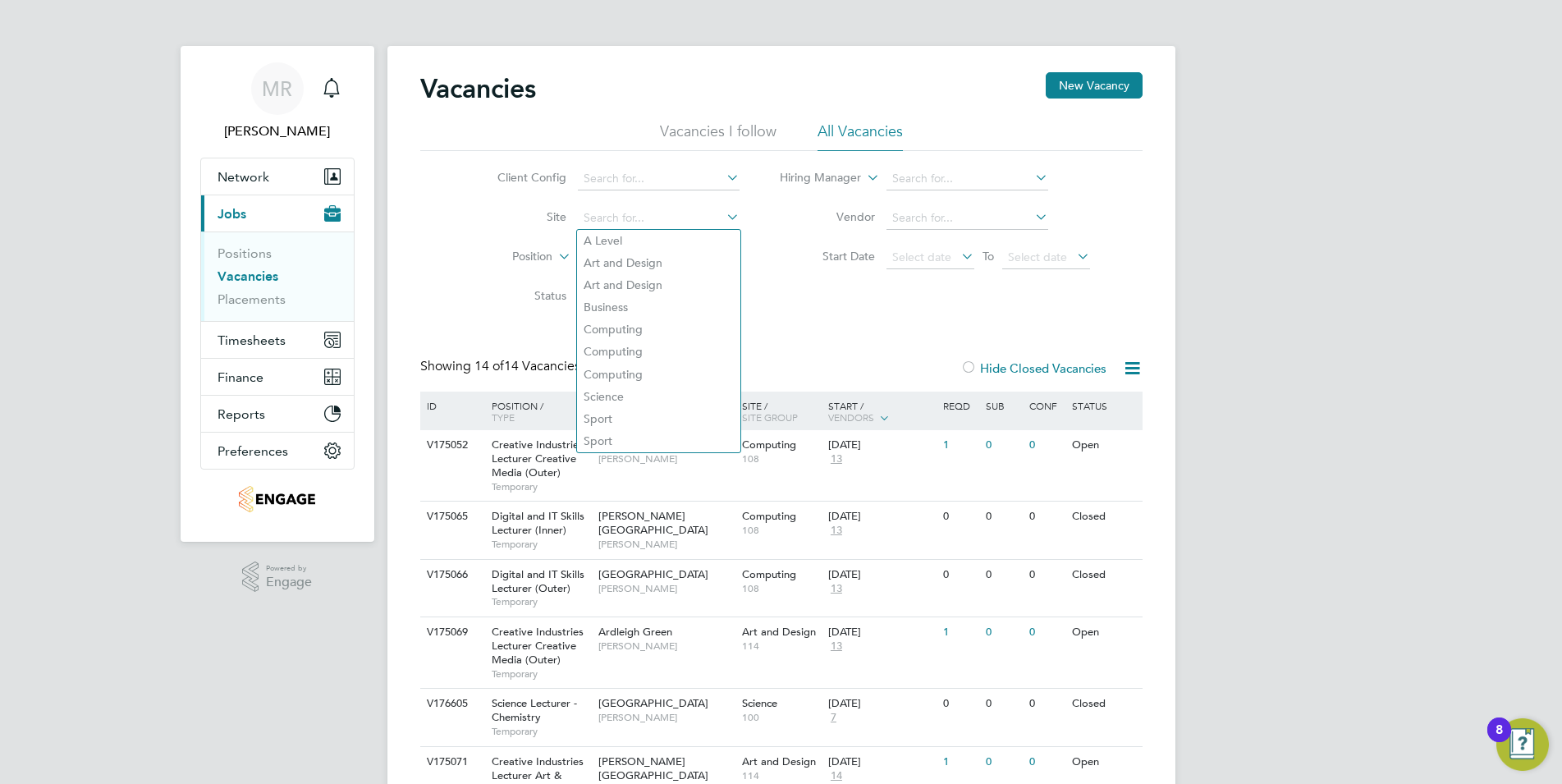
click at [481, 253] on label "Position" at bounding box center [505, 256] width 94 height 16
